Goal: Check status: Check status

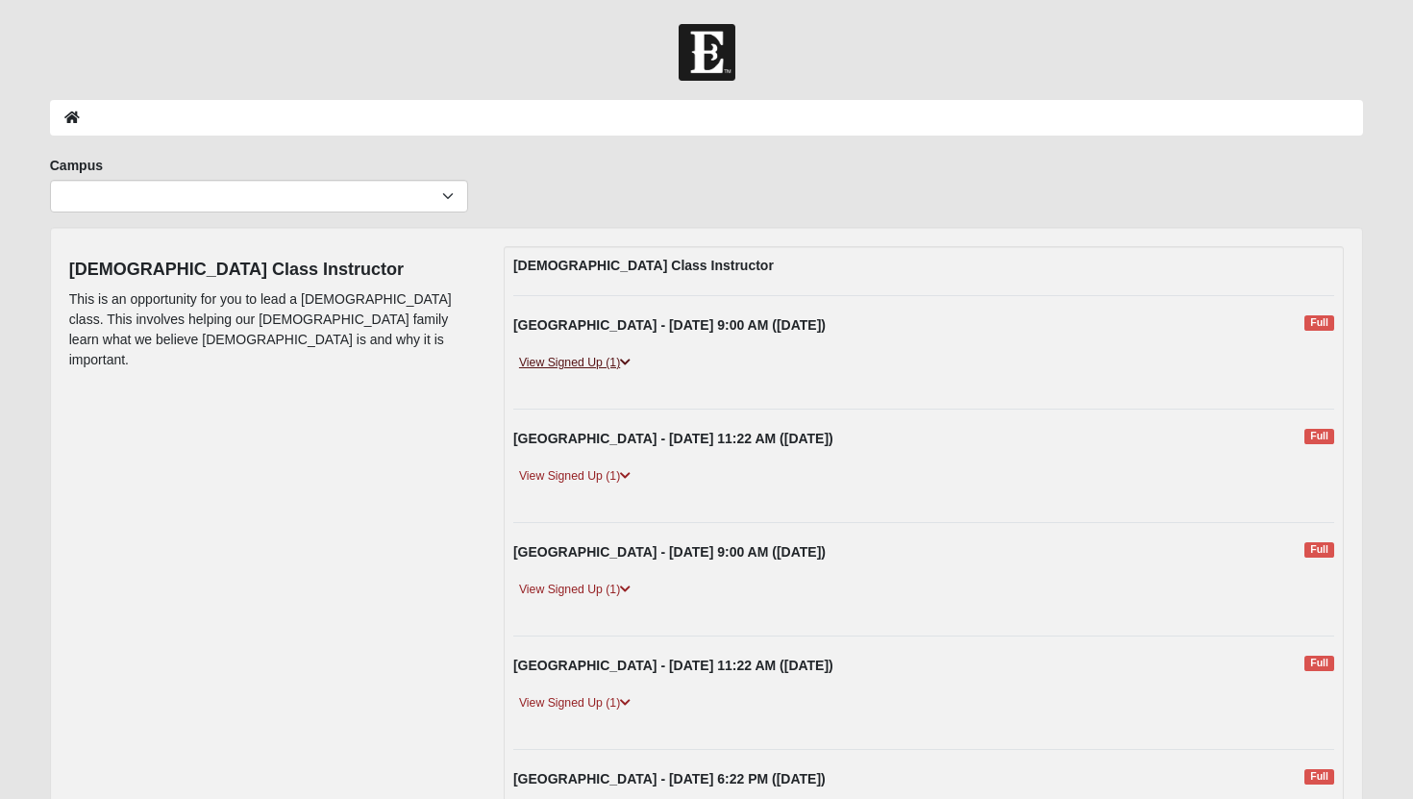
click at [609, 363] on link "View Signed Up (1)" at bounding box center [574, 363] width 123 height 20
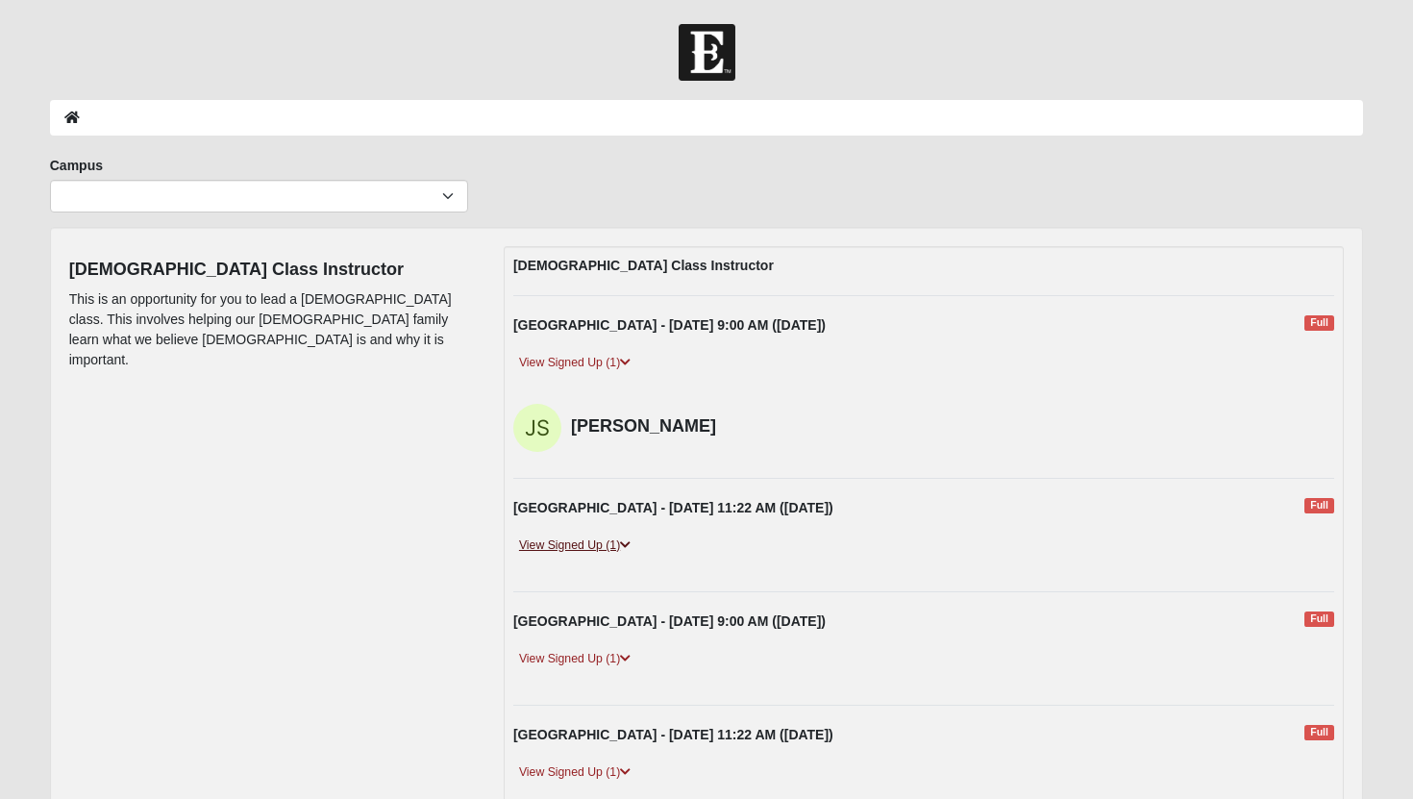
click at [611, 549] on link "View Signed Up (1)" at bounding box center [574, 546] width 123 height 20
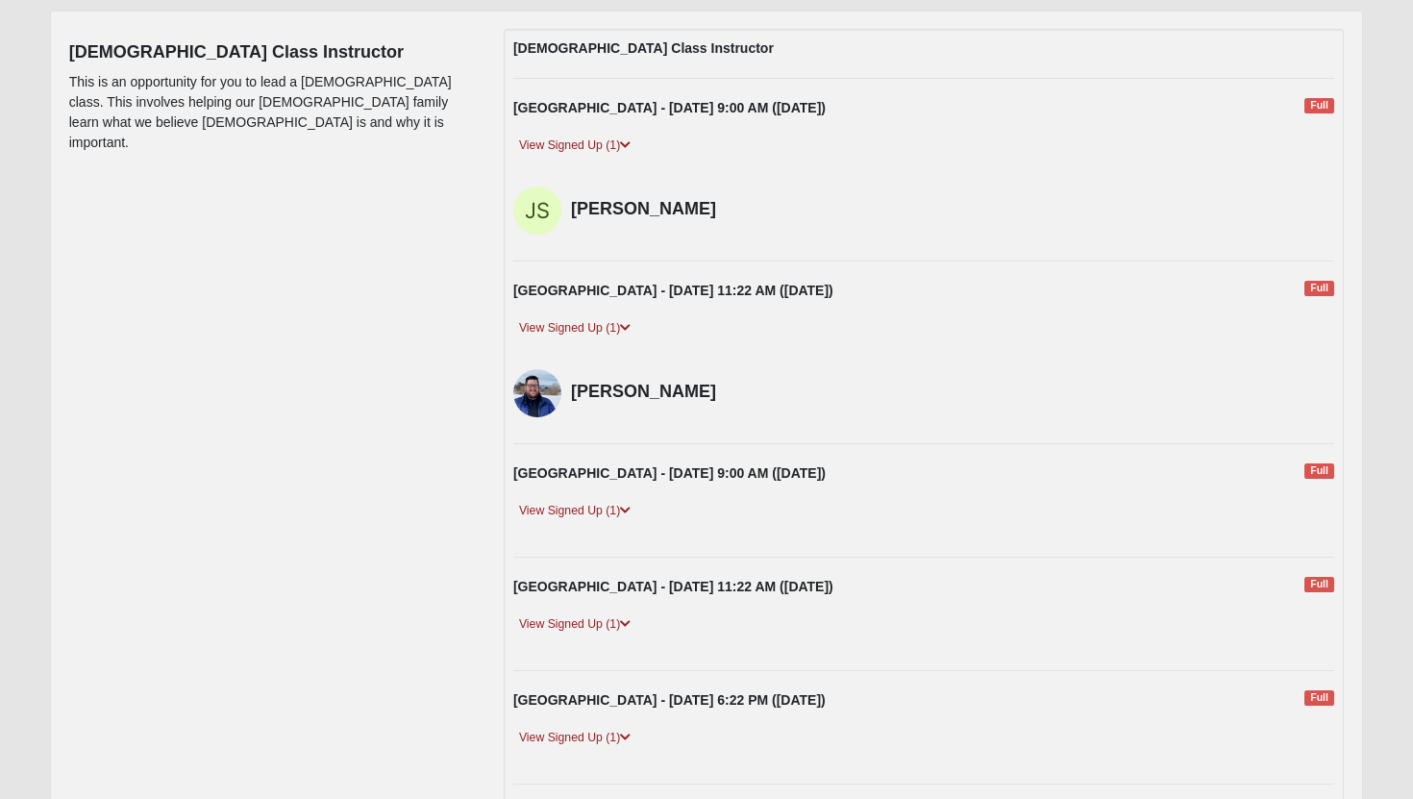
scroll to position [219, 0]
click at [621, 508] on link "View Signed Up (1)" at bounding box center [574, 509] width 123 height 20
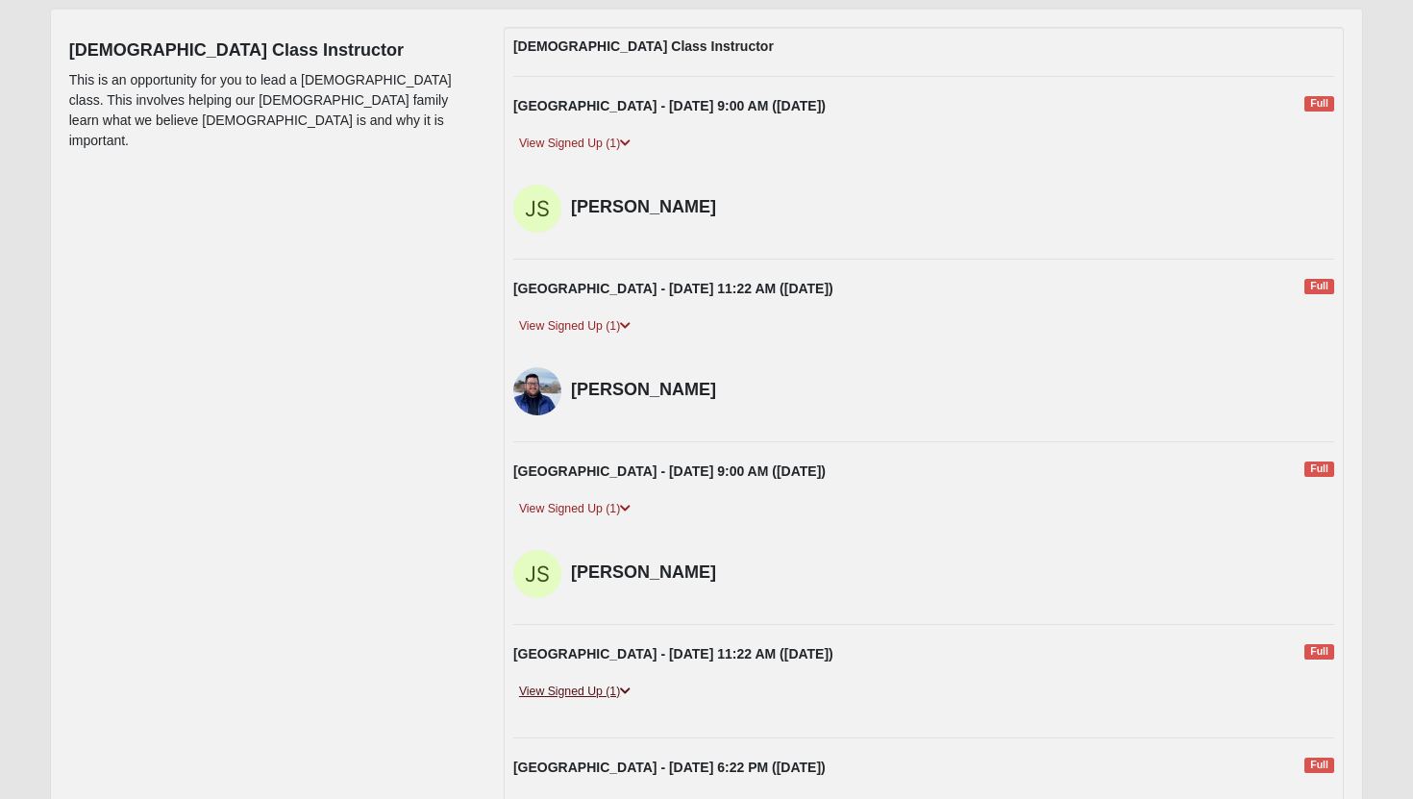
click at [613, 697] on link "View Signed Up (1)" at bounding box center [574, 692] width 123 height 20
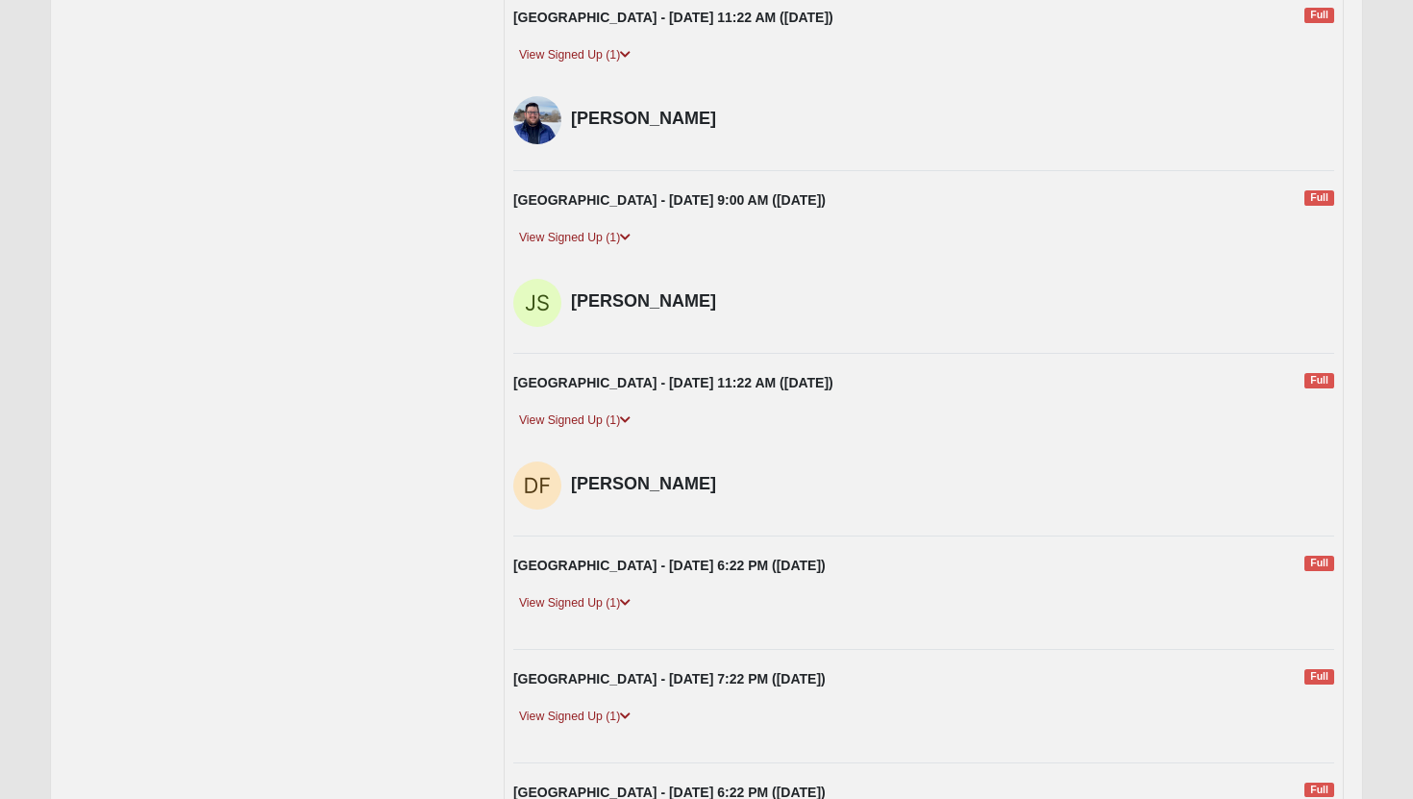
scroll to position [493, 0]
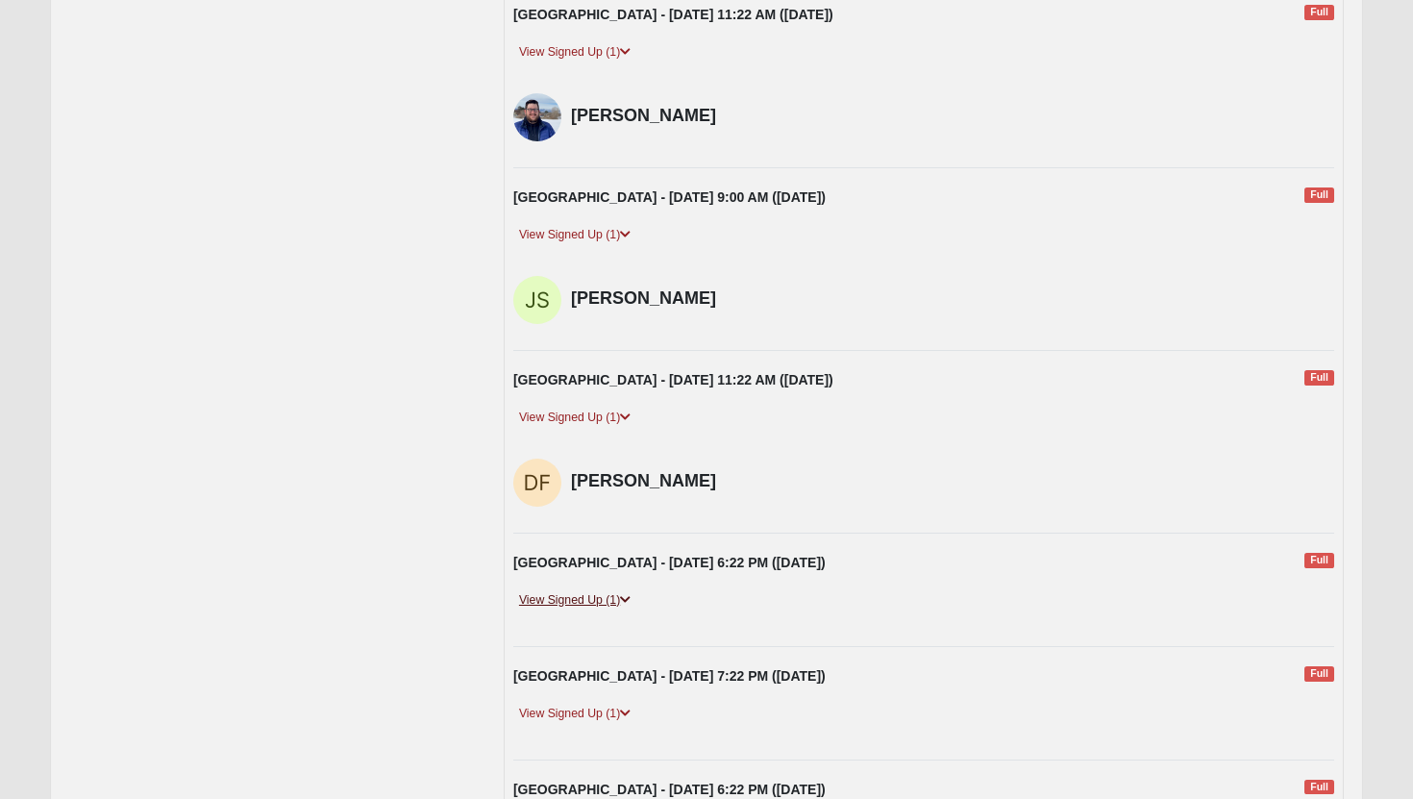
click at [626, 606] on link "View Signed Up (1)" at bounding box center [574, 600] width 123 height 20
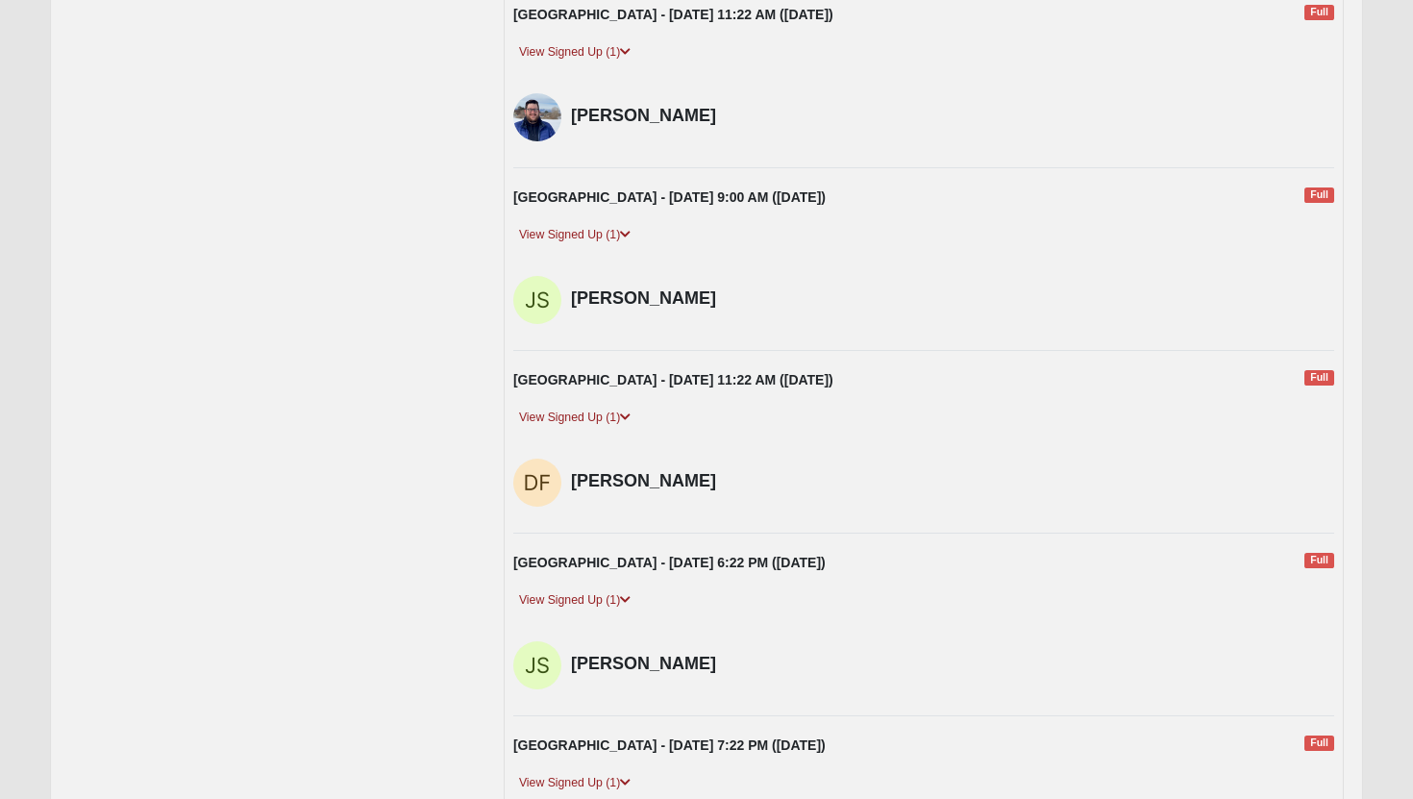
scroll to position [675, 0]
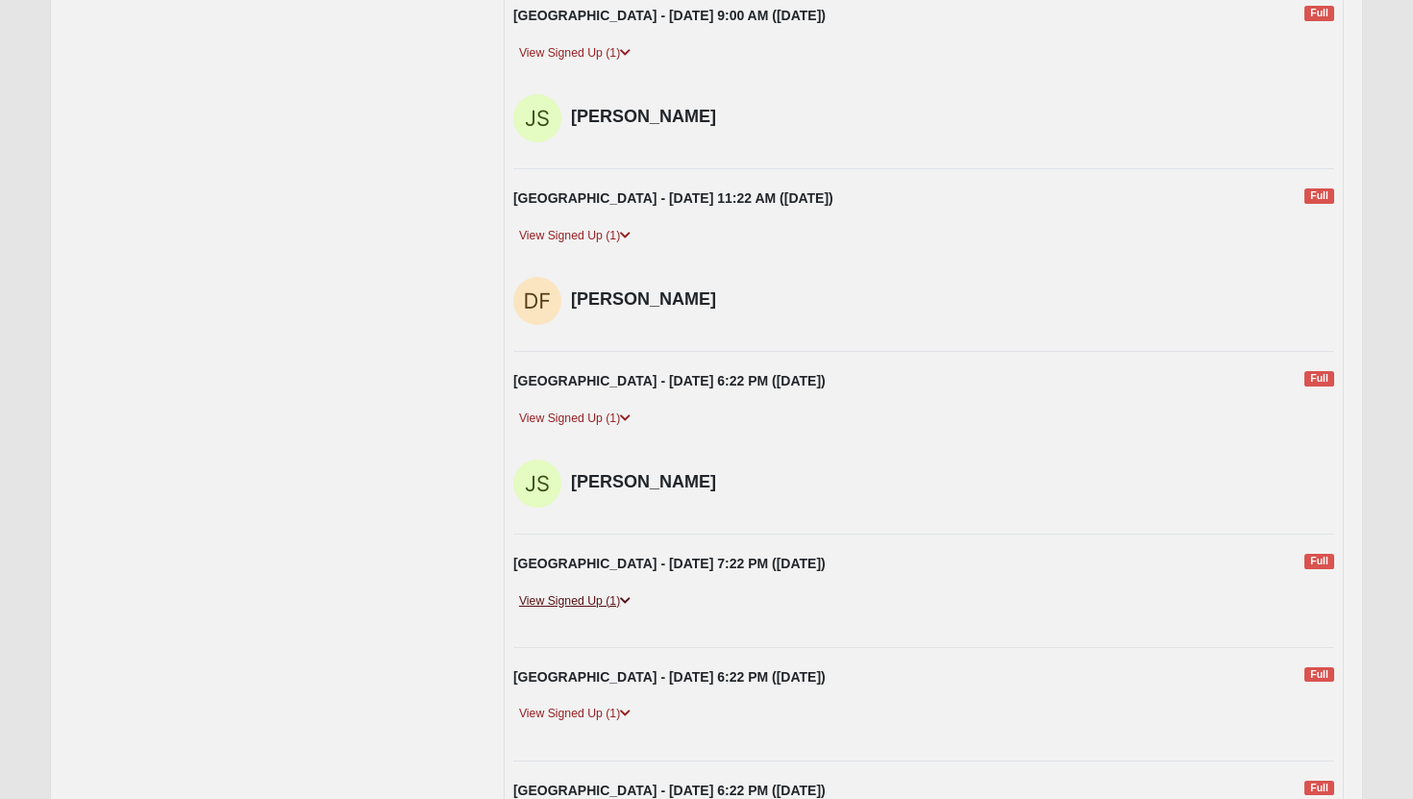
click at [611, 608] on link "View Signed Up (1)" at bounding box center [574, 601] width 123 height 20
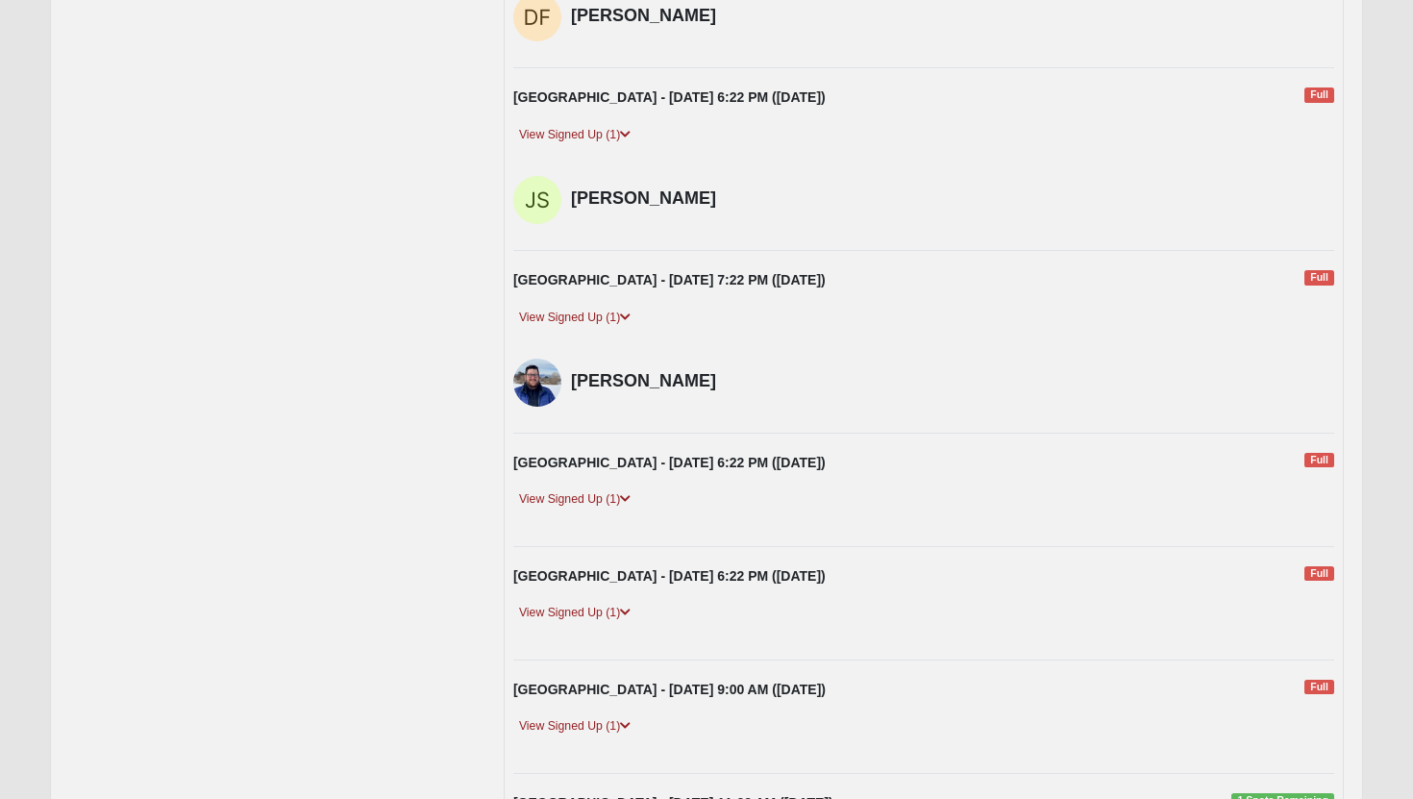
scroll to position [960, 0]
click at [601, 505] on link "View Signed Up (1)" at bounding box center [574, 498] width 123 height 20
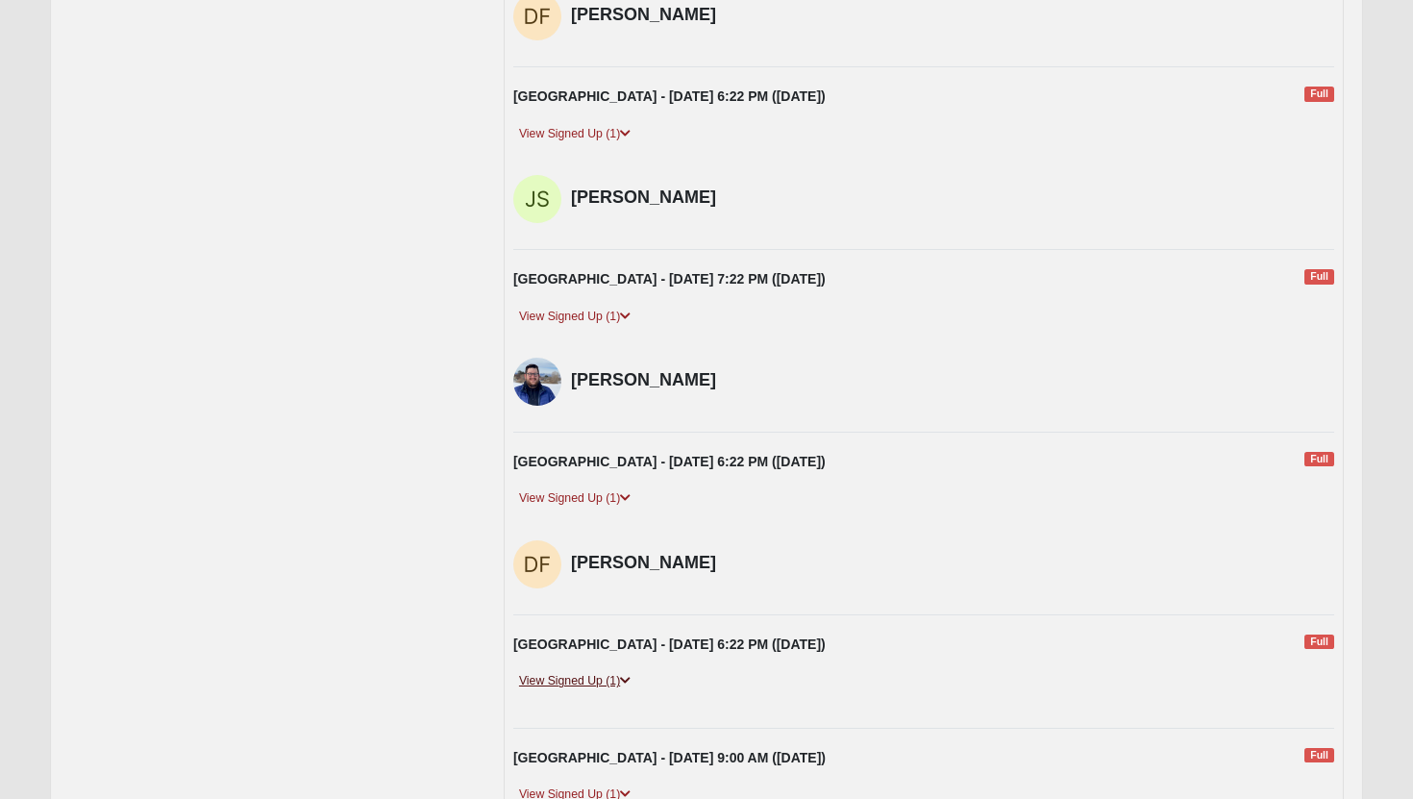
click at [597, 678] on link "View Signed Up (1)" at bounding box center [574, 681] width 123 height 20
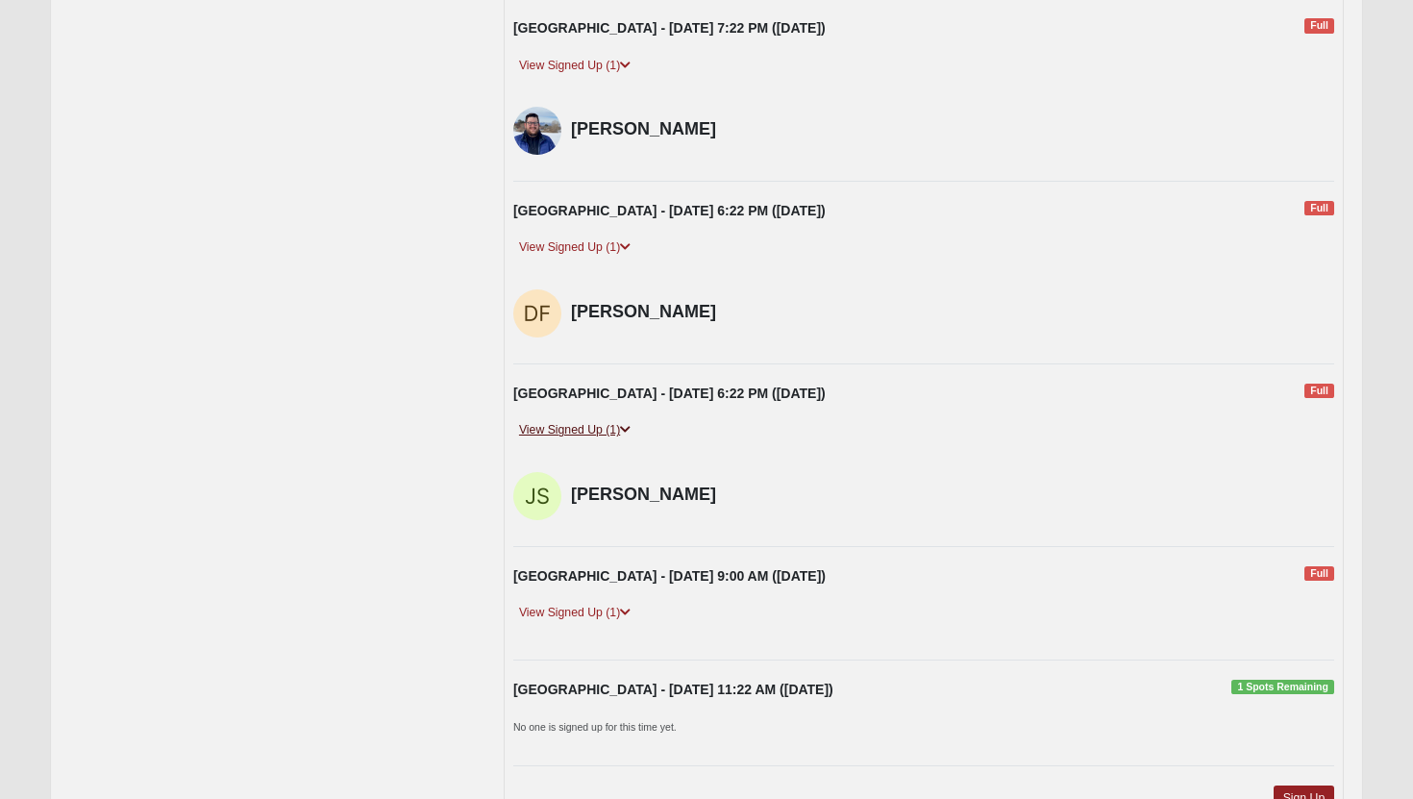
scroll to position [1230, 0]
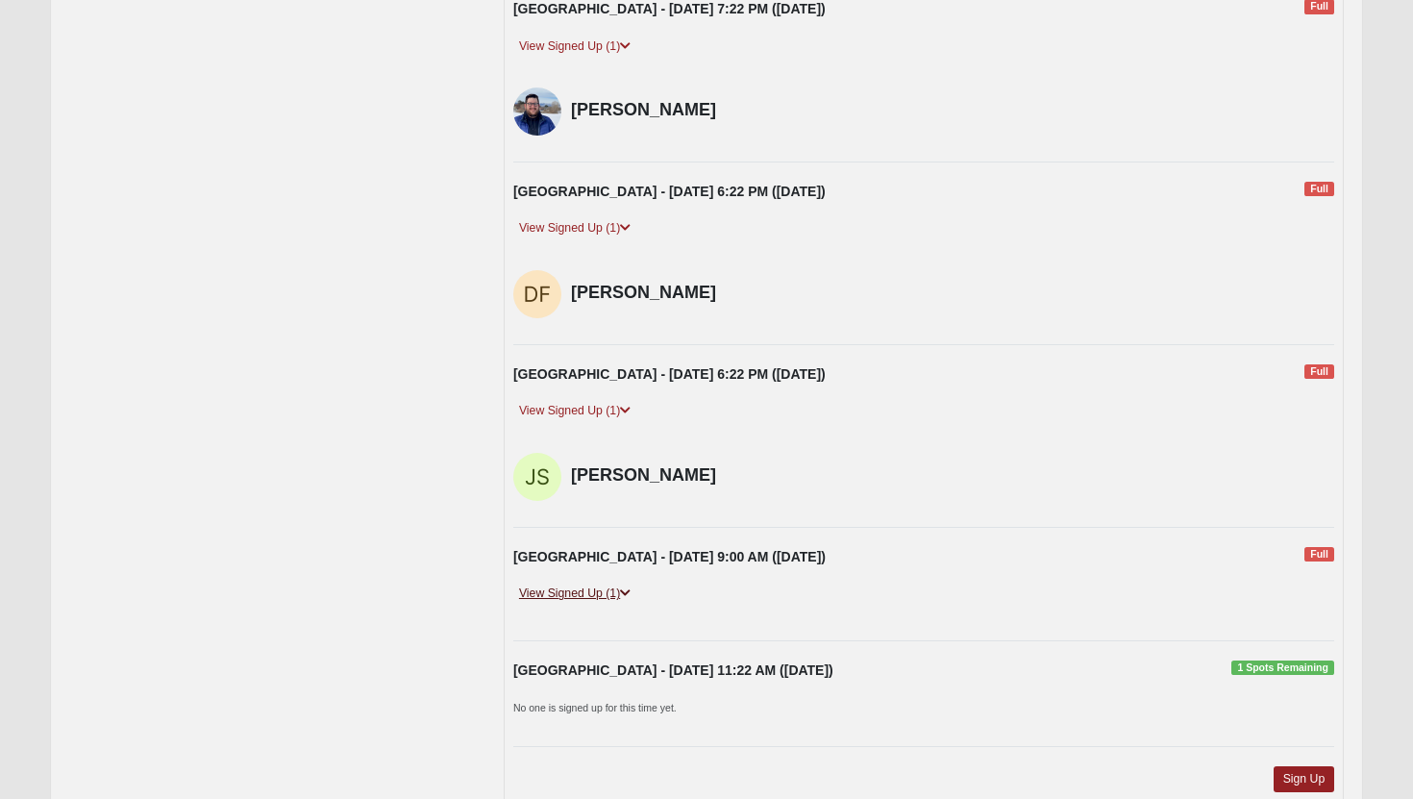
click at [609, 594] on link "View Signed Up (1)" at bounding box center [574, 594] width 123 height 20
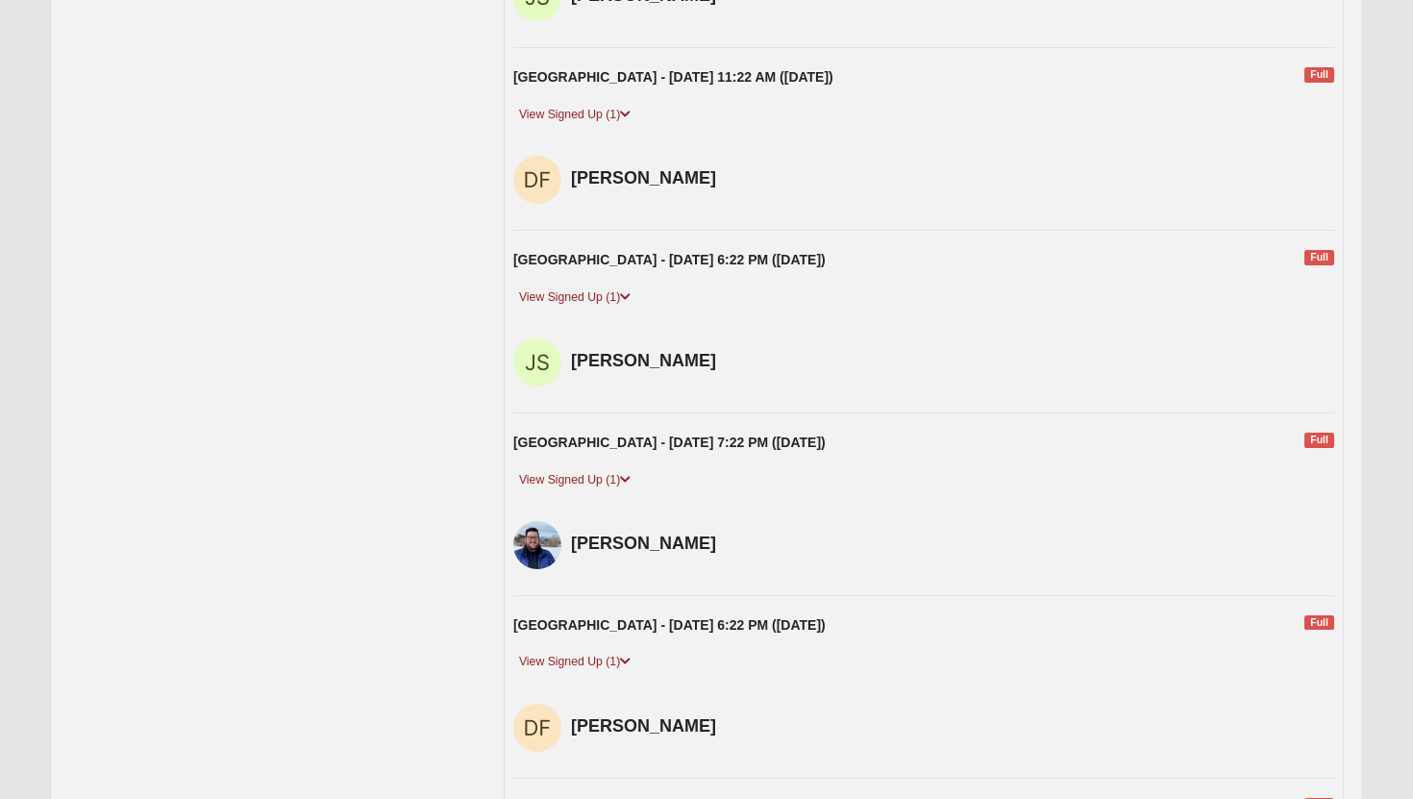
scroll to position [0, 0]
